Goal: Information Seeking & Learning: Find specific fact

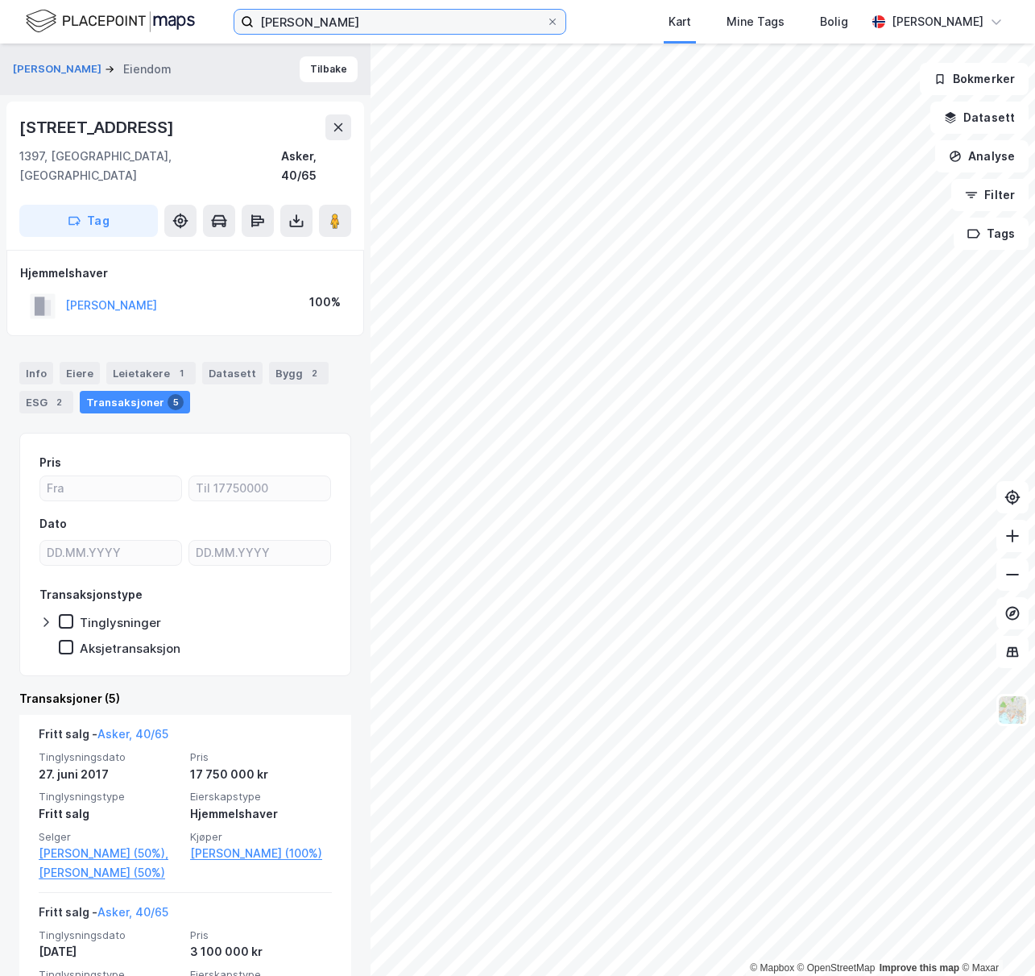
click at [438, 15] on input "[PERSON_NAME]" at bounding box center [400, 22] width 292 height 24
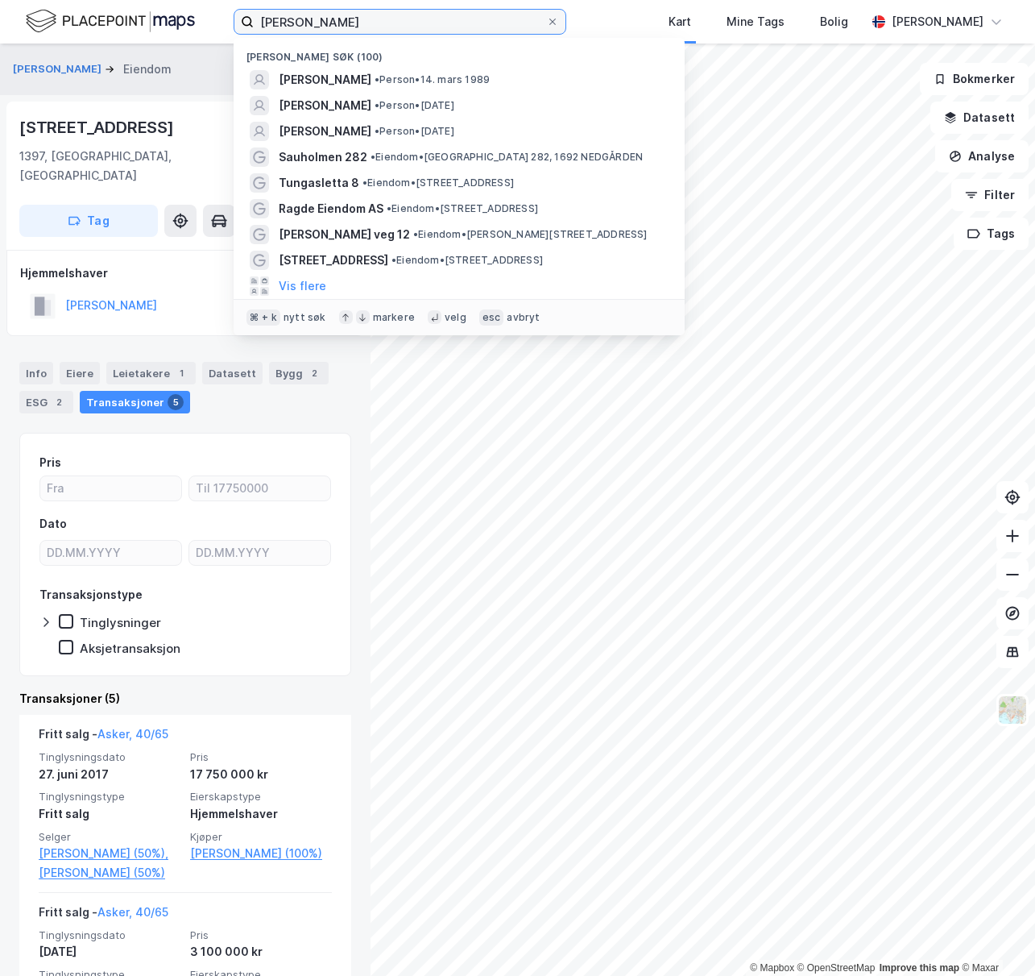
click at [438, 15] on input "[PERSON_NAME]" at bounding box center [400, 22] width 292 height 24
paste input "[PERSON_NAME]"
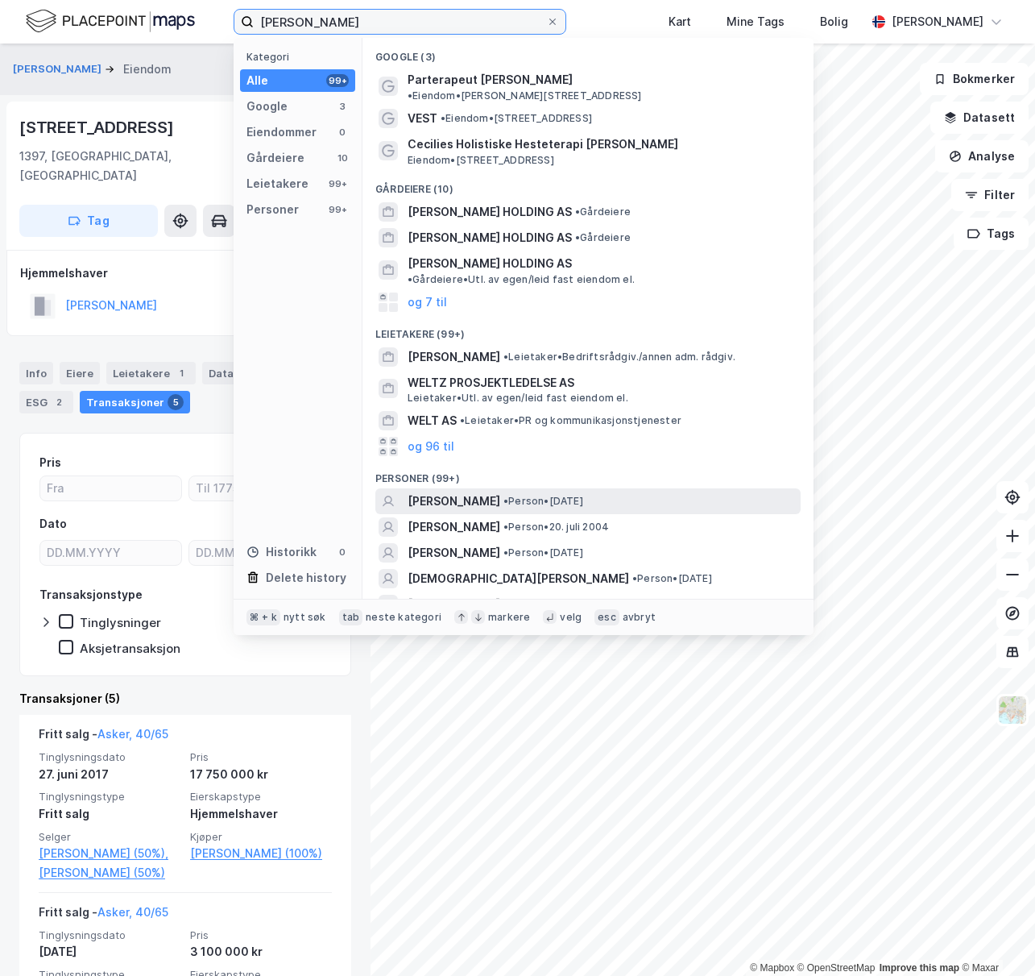
type input "[PERSON_NAME]"
click at [548, 495] on span "• Person • [DATE]" at bounding box center [543, 501] width 80 height 13
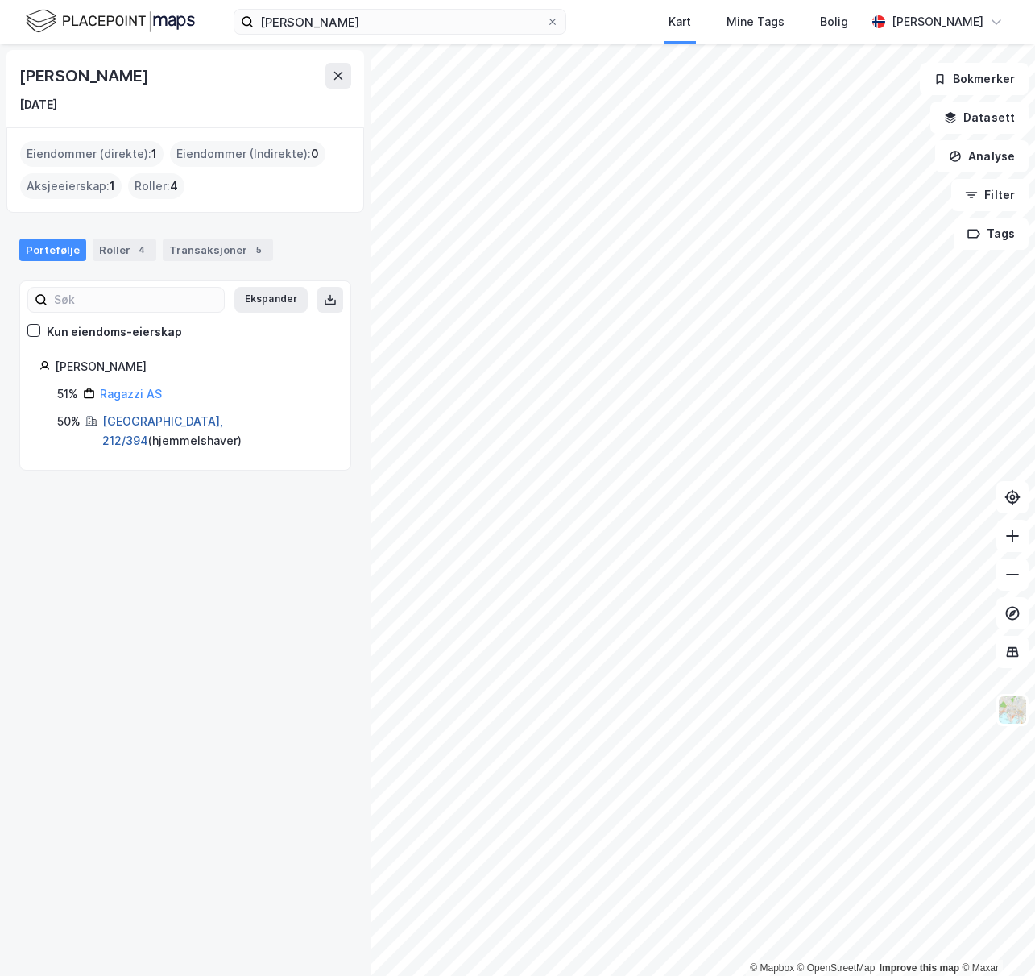
click at [123, 421] on link "[GEOGRAPHIC_DATA], 212/394" at bounding box center [162, 430] width 121 height 33
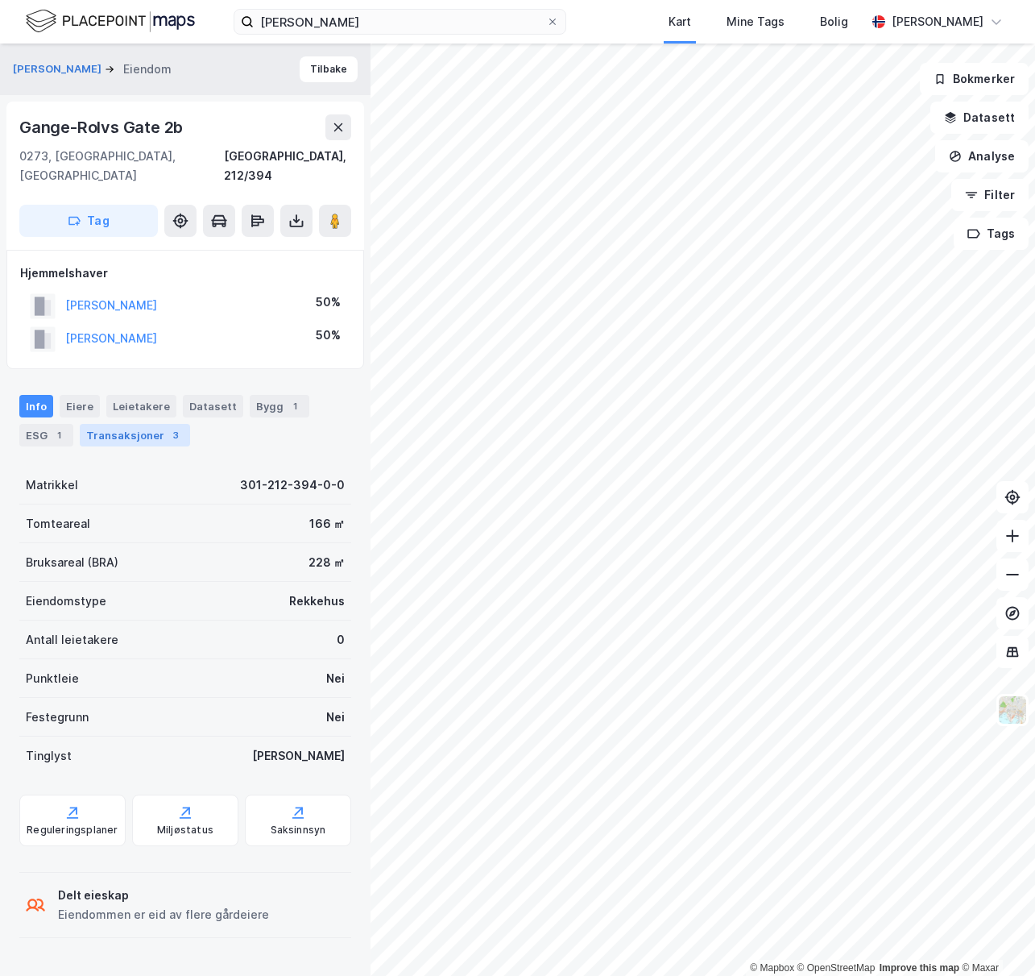
click at [114, 424] on div "Transaksjoner 3" at bounding box center [135, 435] width 110 height 23
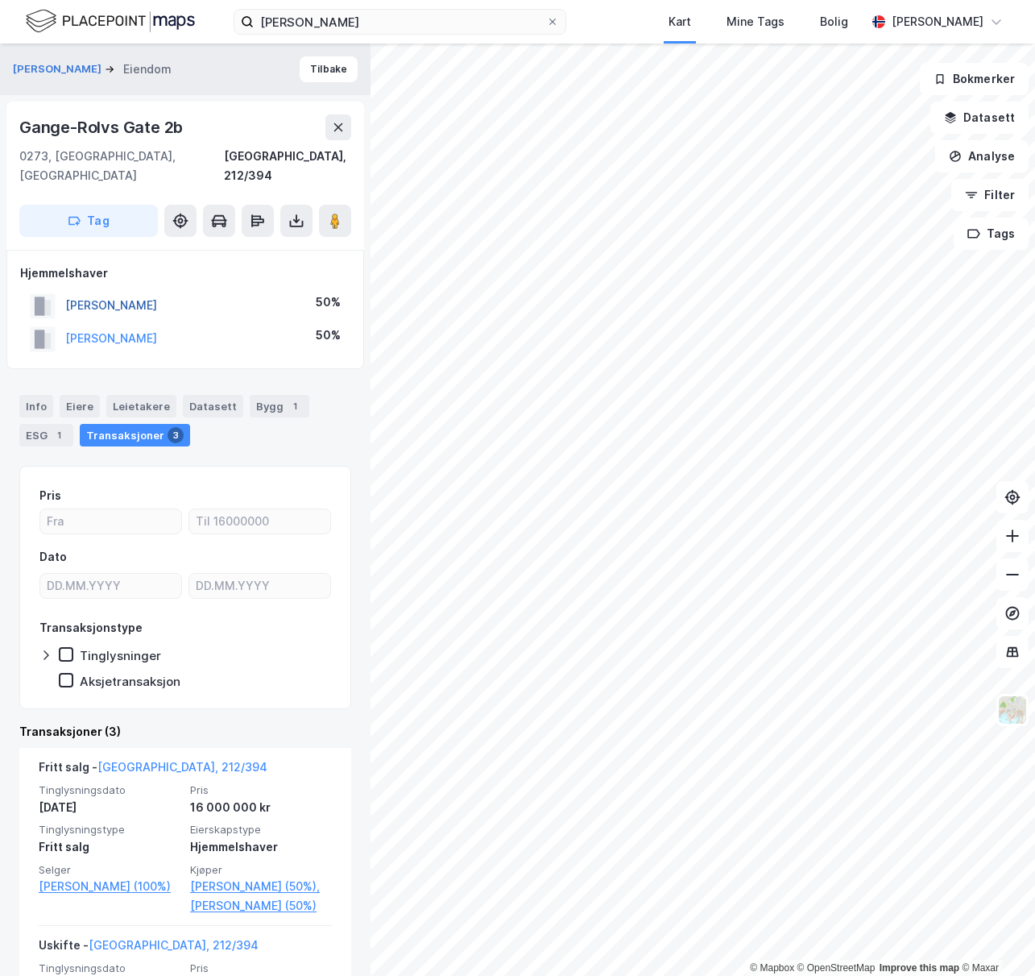
click at [0, 0] on button "[PERSON_NAME]" at bounding box center [0, 0] width 0 height 0
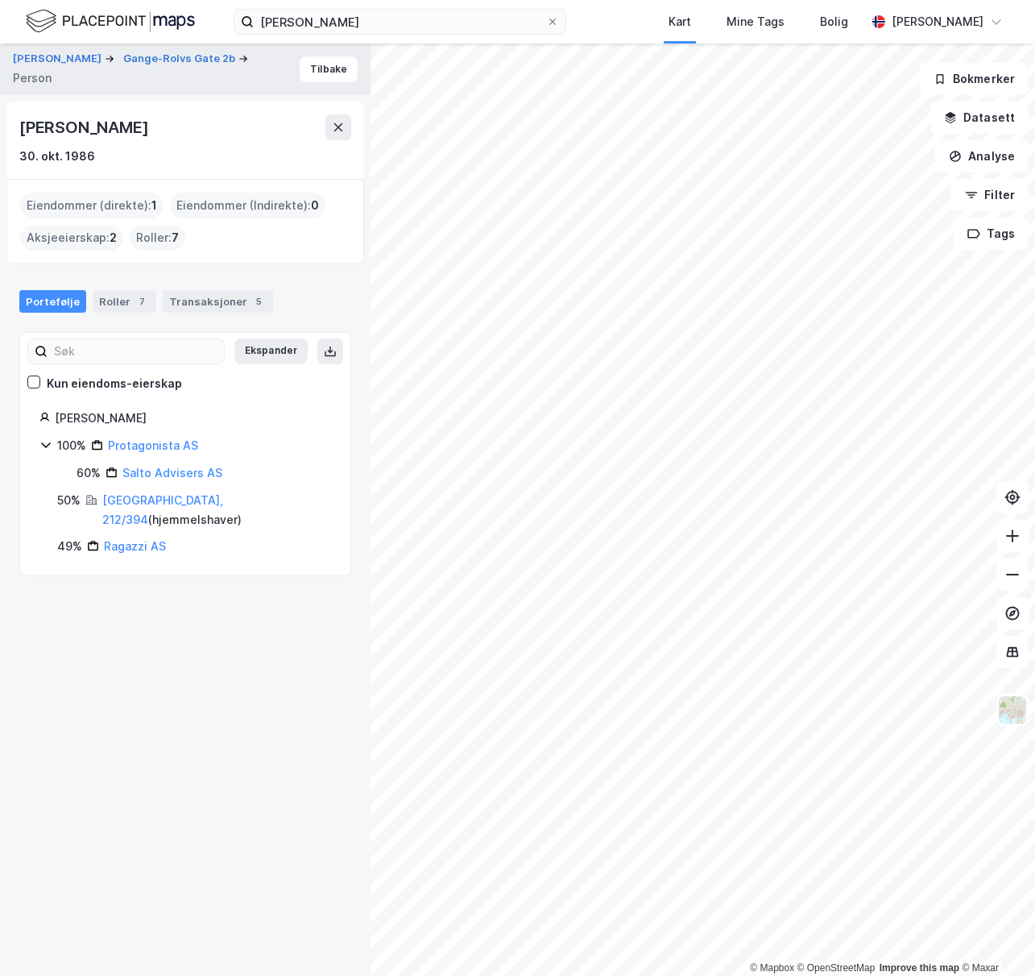
drag, startPoint x: 184, startPoint y: 126, endPoint x: 1, endPoint y: 124, distance: 182.9
click at [3, 125] on div "[PERSON_NAME]-Rolvs Gate 2b Person [PERSON_NAME] [DATE] Eiendommer (direkte) : …" at bounding box center [185, 510] width 371 height 932
copy div "[PERSON_NAME]"
